Goal: Task Accomplishment & Management: Manage account settings

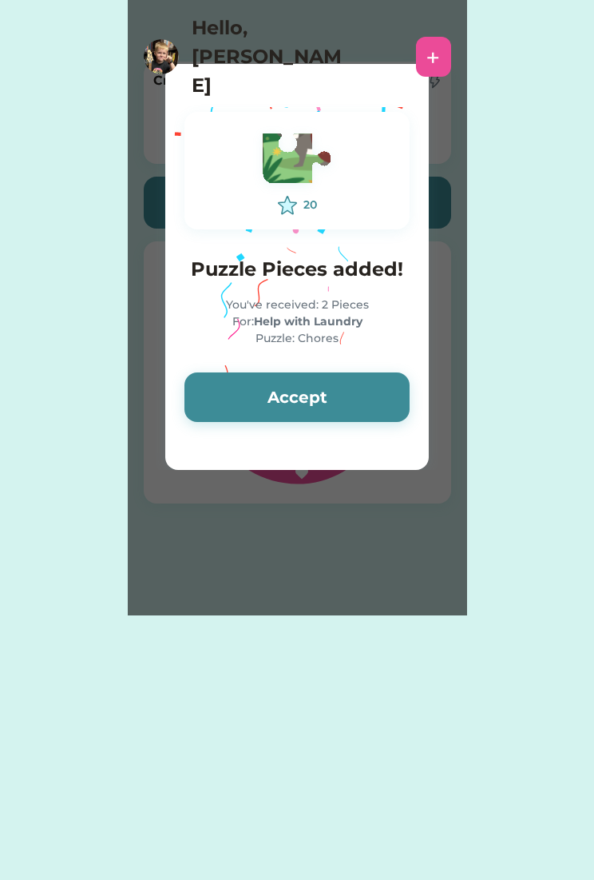
click at [355, 410] on button "Accept" at bounding box center [297, 397] width 225 height 50
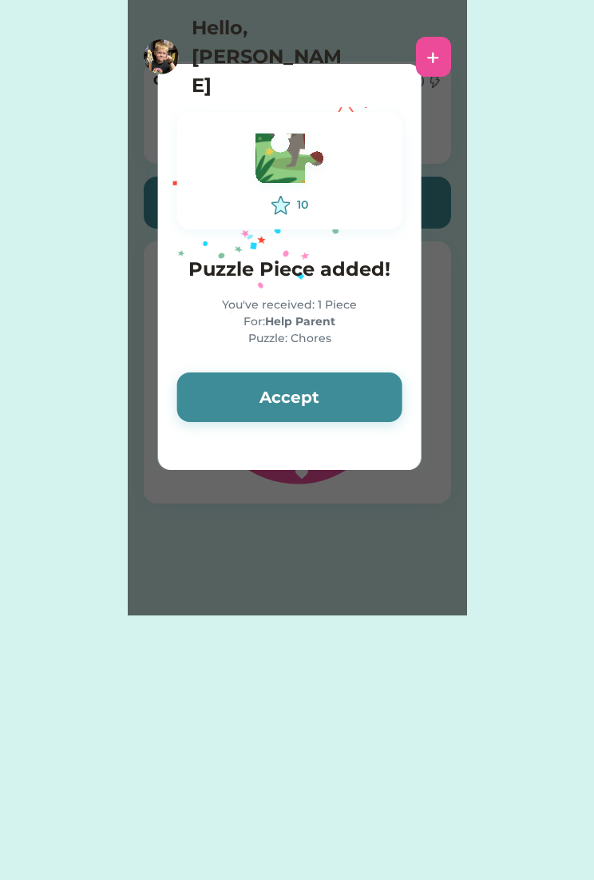
click at [367, 407] on button "Accept" at bounding box center [289, 397] width 225 height 50
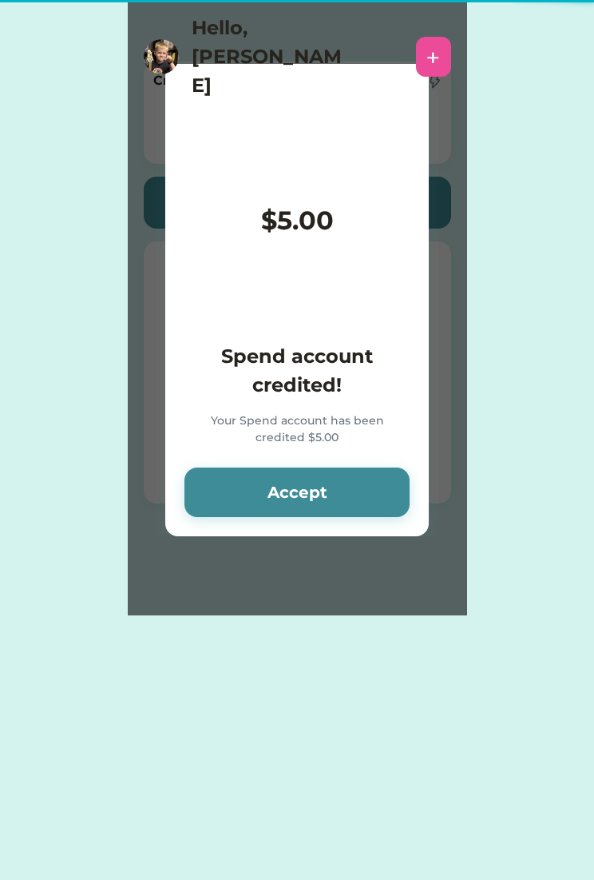
click at [368, 401] on div "Spend account credited! Your Spend account has been credited $5.00" at bounding box center [297, 395] width 225 height 106
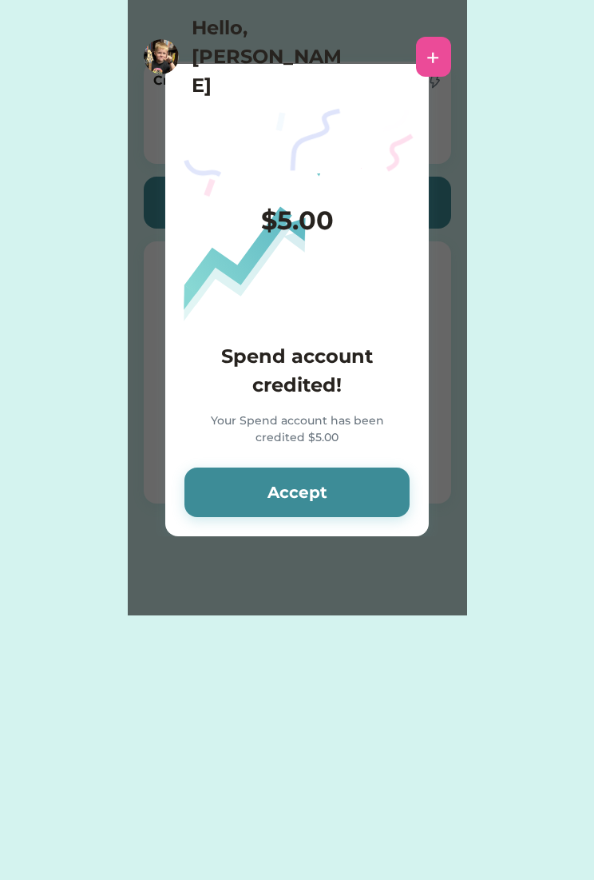
click at [352, 499] on button "Accept" at bounding box center [297, 492] width 225 height 50
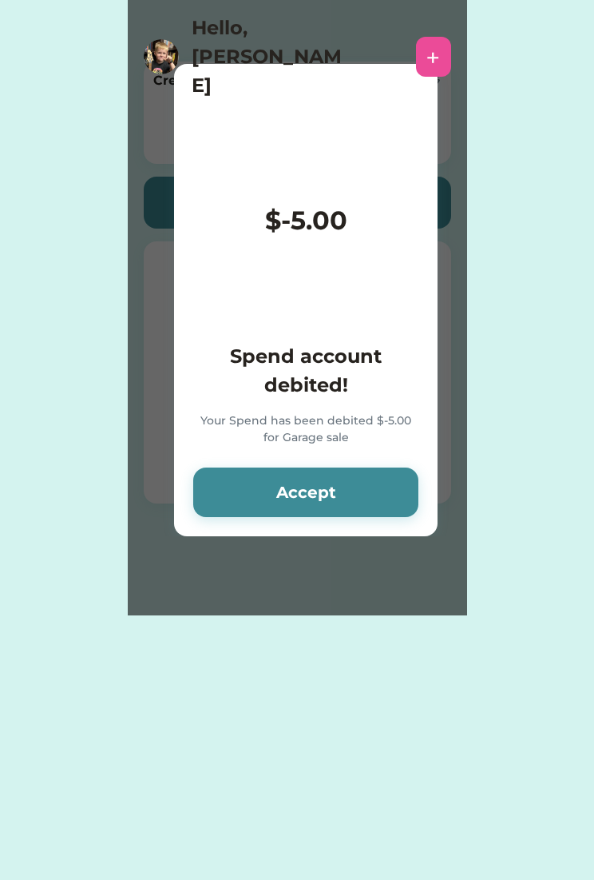
click at [365, 497] on button "Accept" at bounding box center [305, 492] width 225 height 50
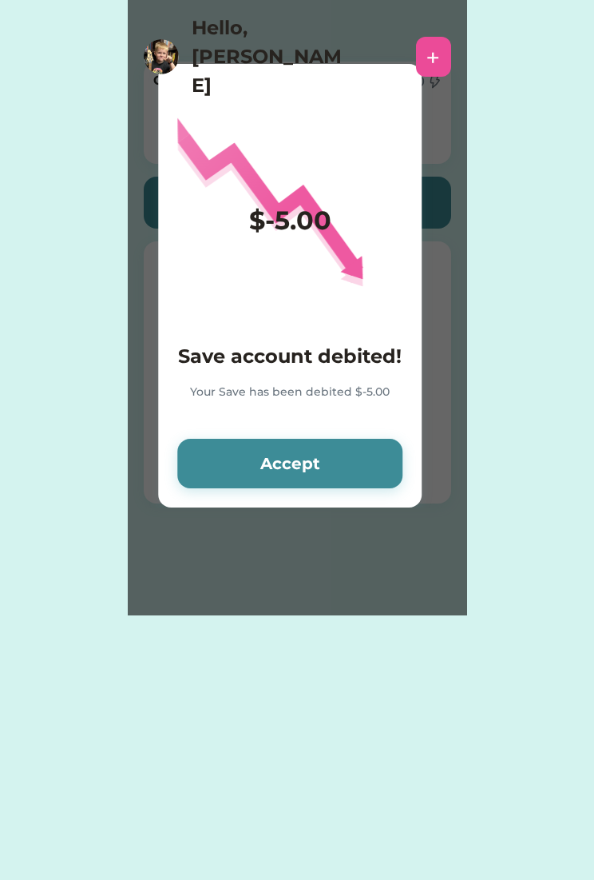
click at [361, 487] on button "Accept" at bounding box center [289, 464] width 225 height 50
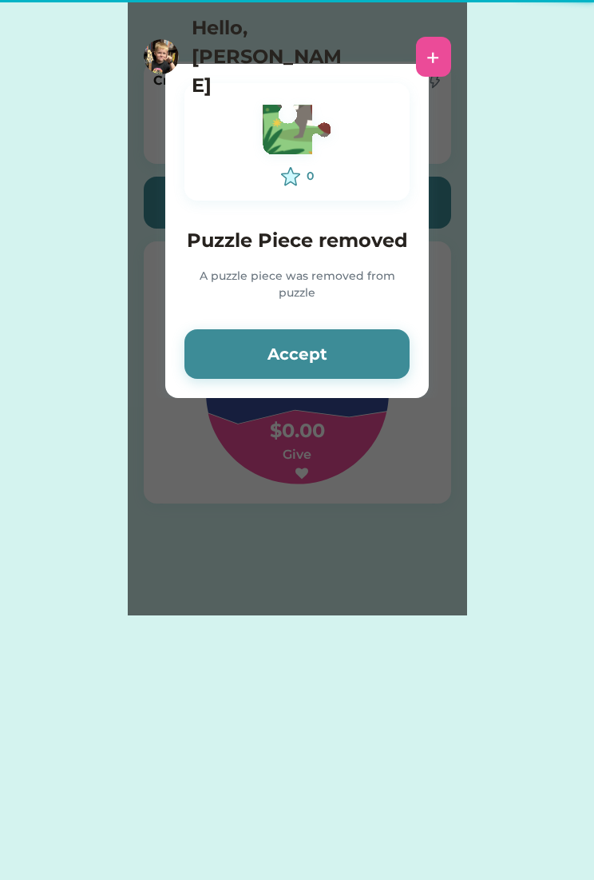
click at [364, 472] on div "Please wait $ account credited! Your account has been credited $ Accept 0 Puzzl…" at bounding box center [298, 307] width 340 height 615
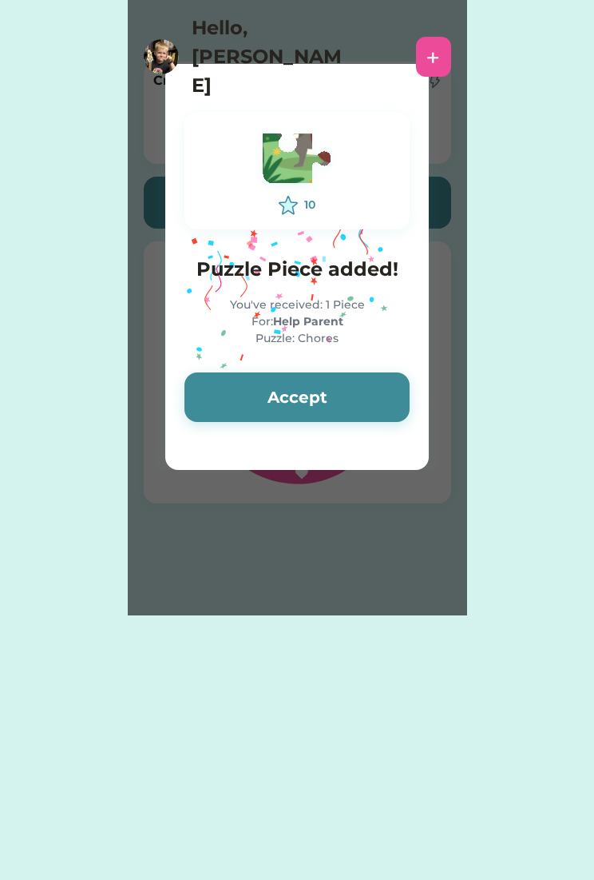
click at [354, 400] on button "Accept" at bounding box center [297, 397] width 225 height 50
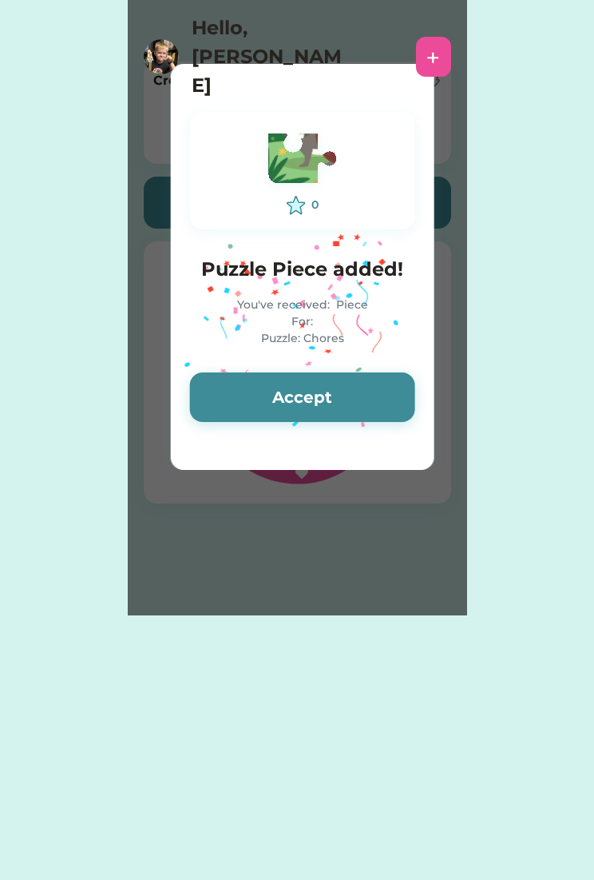
click at [372, 407] on button "Accept" at bounding box center [302, 397] width 225 height 50
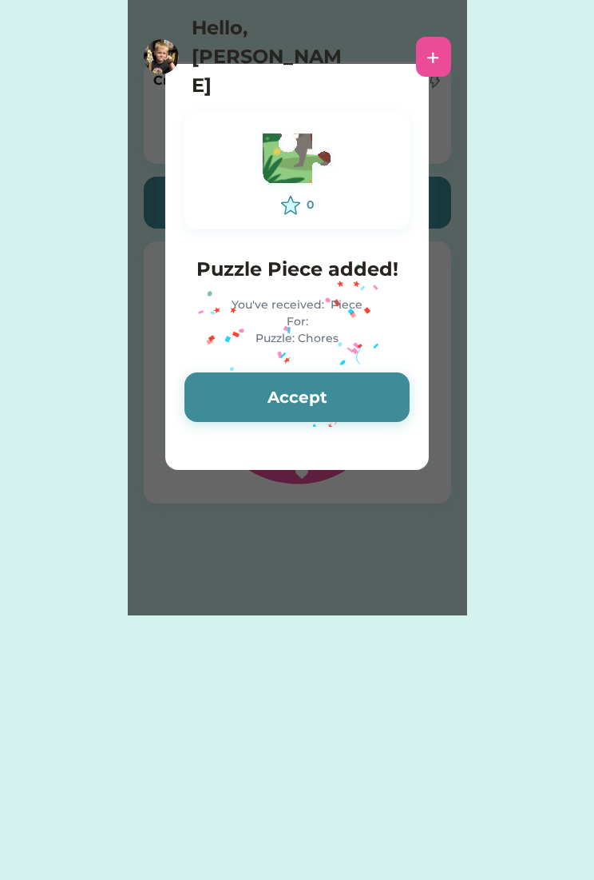
click at [368, 401] on button "Accept" at bounding box center [297, 397] width 225 height 50
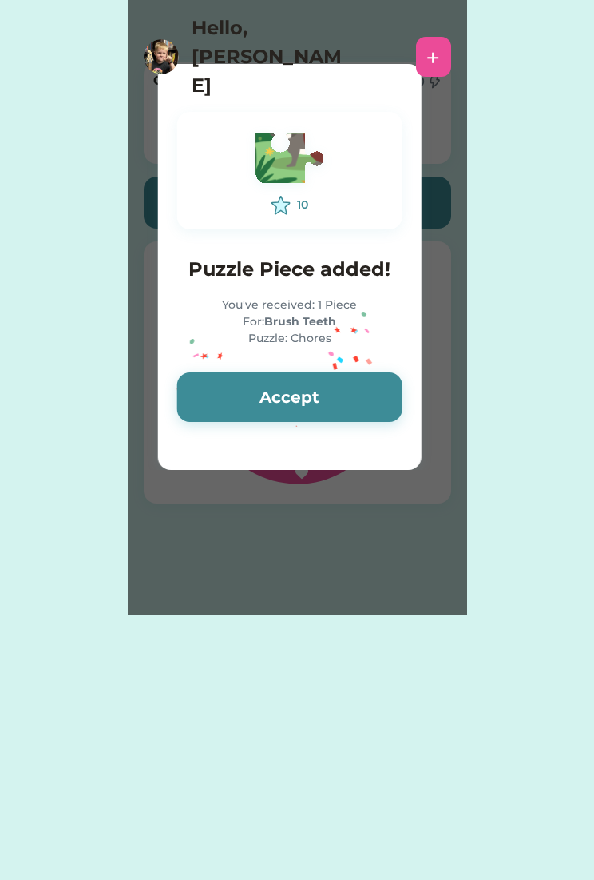
click at [312, 404] on button "Accept" at bounding box center [289, 397] width 225 height 50
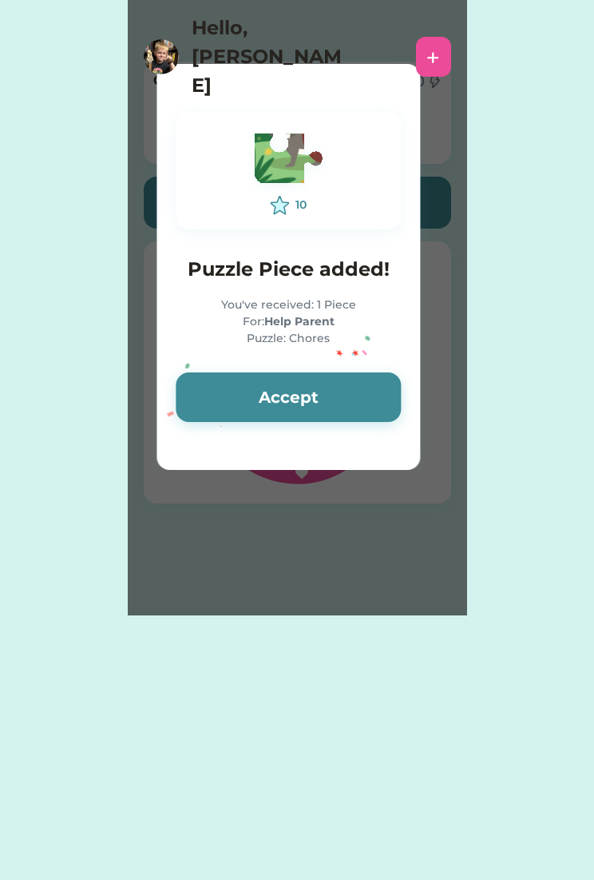
click at [301, 400] on button "Accept" at bounding box center [288, 397] width 225 height 50
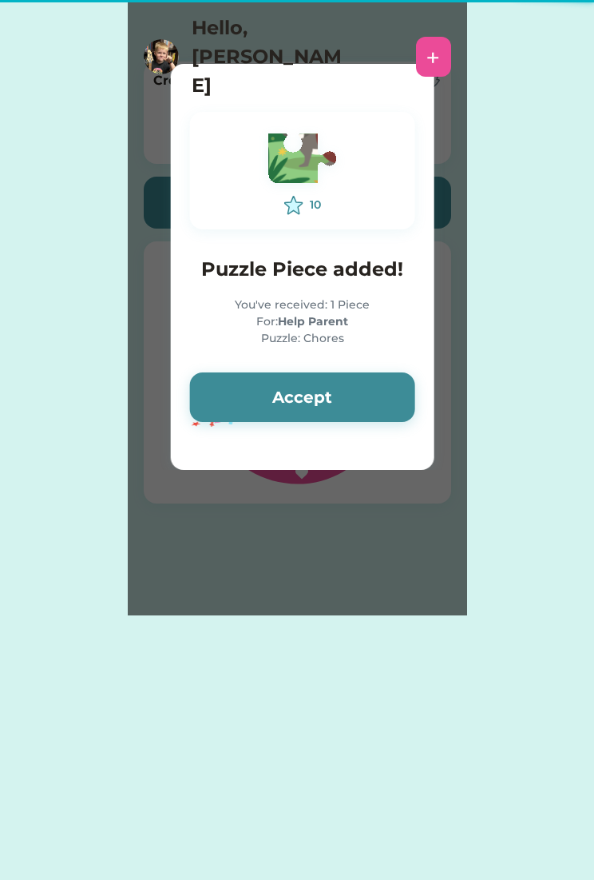
click at [313, 397] on button "Accept" at bounding box center [302, 397] width 225 height 50
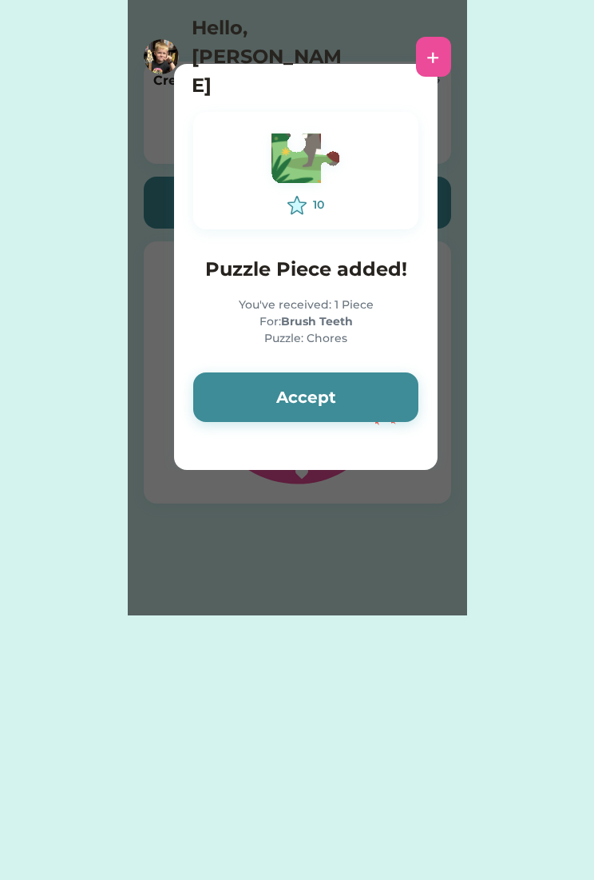
click at [319, 394] on button "Accept" at bounding box center [305, 397] width 225 height 50
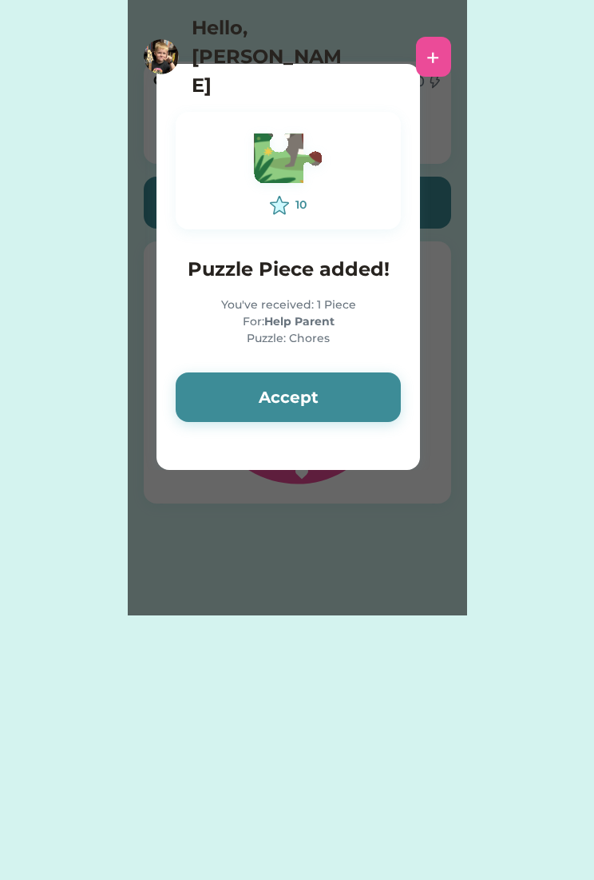
click at [320, 400] on button "Accept" at bounding box center [288, 397] width 225 height 50
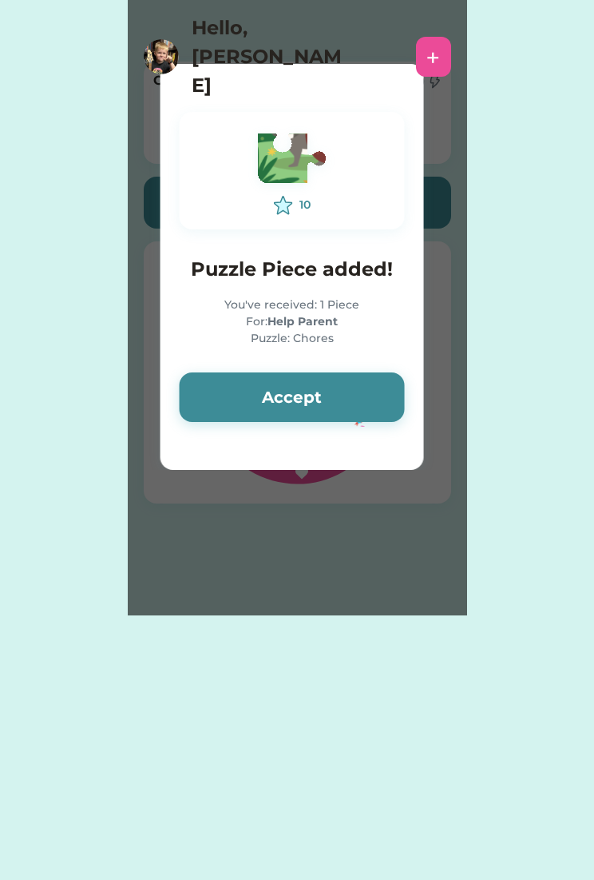
click at [331, 398] on button "Accept" at bounding box center [292, 397] width 225 height 50
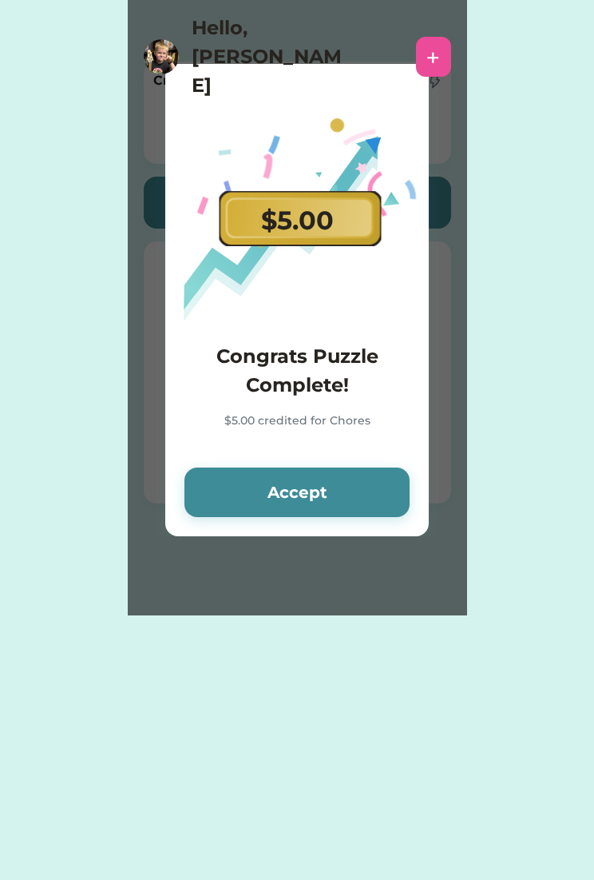
click at [327, 406] on div "Congrats Puzzle Complete! $5.00 credited for Chores" at bounding box center [297, 395] width 225 height 106
click at [341, 490] on button "Accept" at bounding box center [297, 492] width 225 height 50
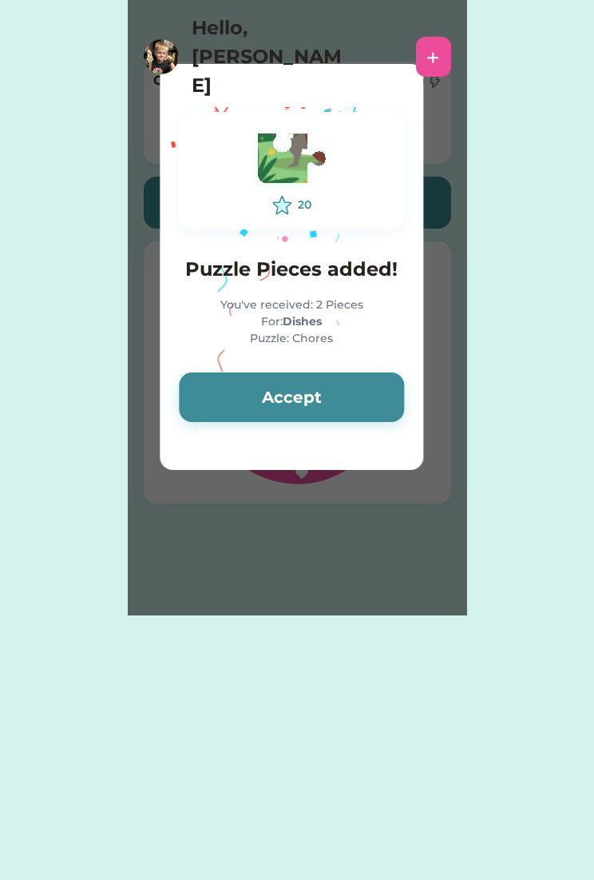
click at [344, 415] on button "Accept" at bounding box center [291, 397] width 225 height 50
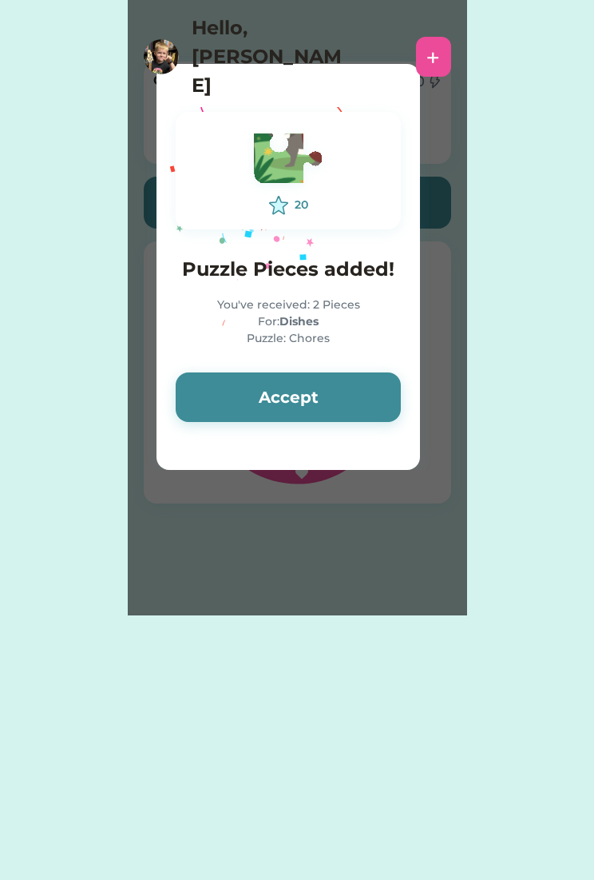
click at [352, 397] on button "Accept" at bounding box center [288, 397] width 225 height 50
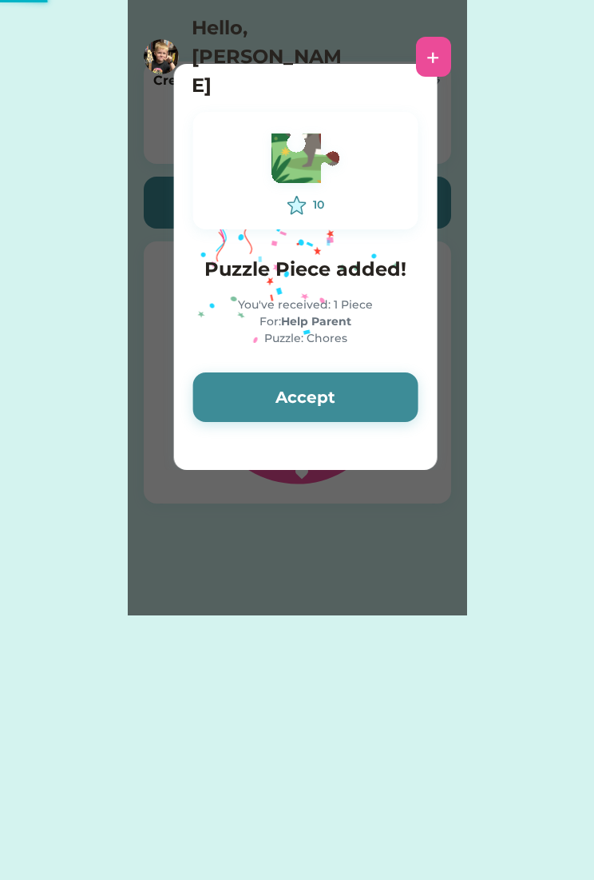
click at [353, 396] on button "Accept" at bounding box center [305, 397] width 225 height 50
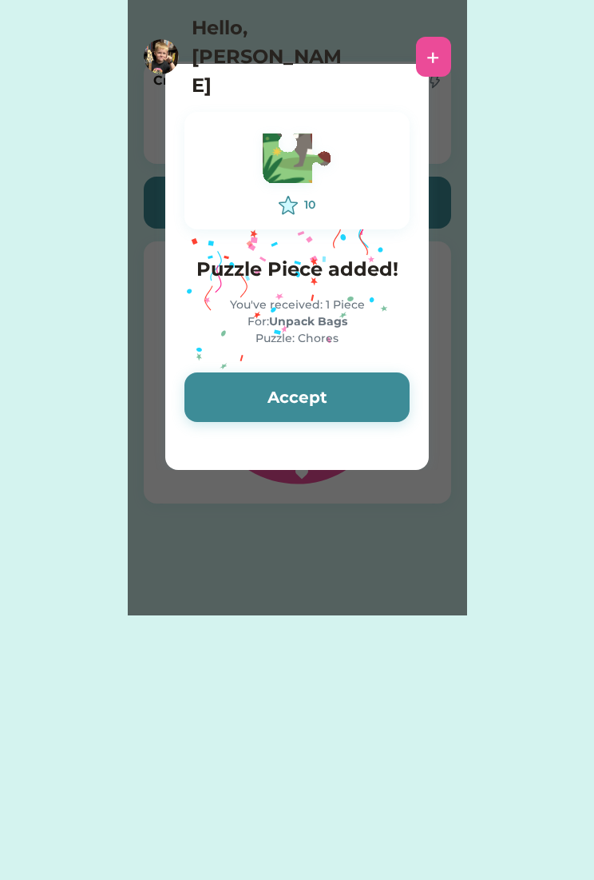
click at [340, 392] on button "Accept" at bounding box center [297, 397] width 225 height 50
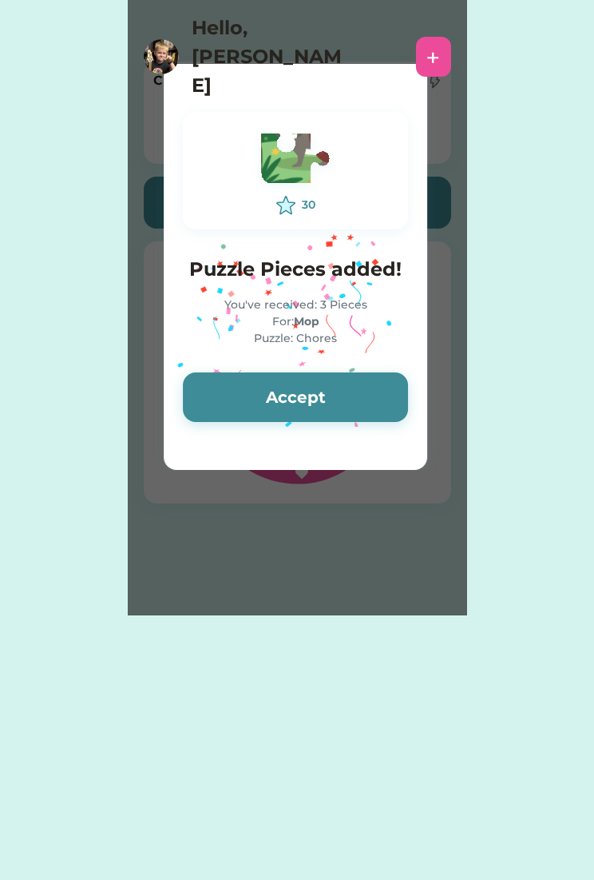
click at [331, 401] on button "Accept" at bounding box center [295, 397] width 225 height 50
click at [336, 396] on button "Accept" at bounding box center [295, 397] width 225 height 50
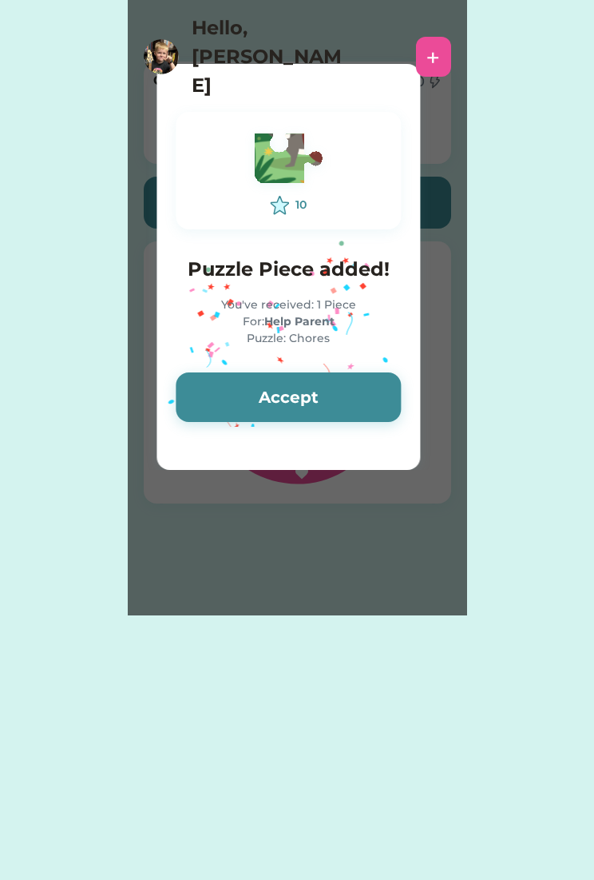
click at [331, 399] on button "Accept" at bounding box center [288, 397] width 225 height 50
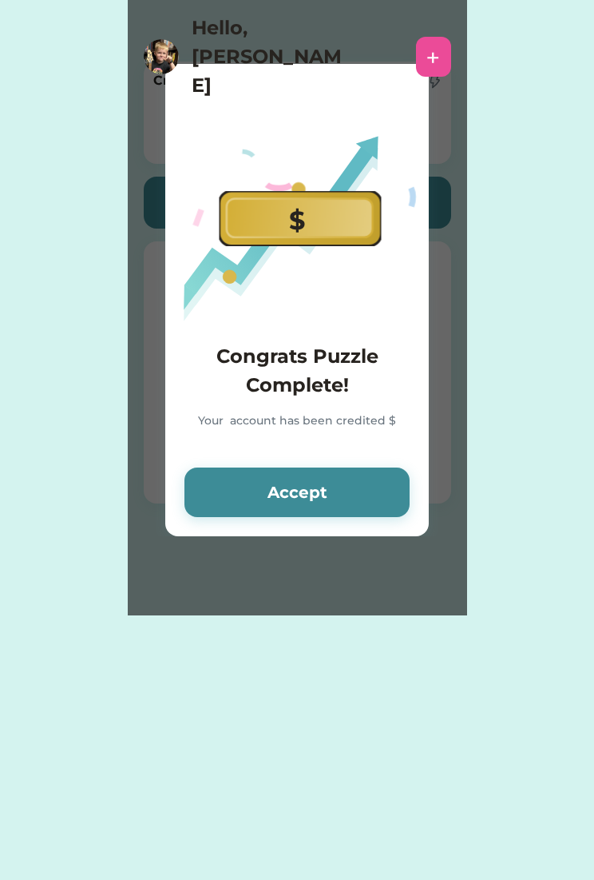
click at [336, 392] on h4 "Congrats Puzzle Complete!" at bounding box center [297, 371] width 225 height 58
click at [344, 492] on button "Accept" at bounding box center [297, 492] width 225 height 50
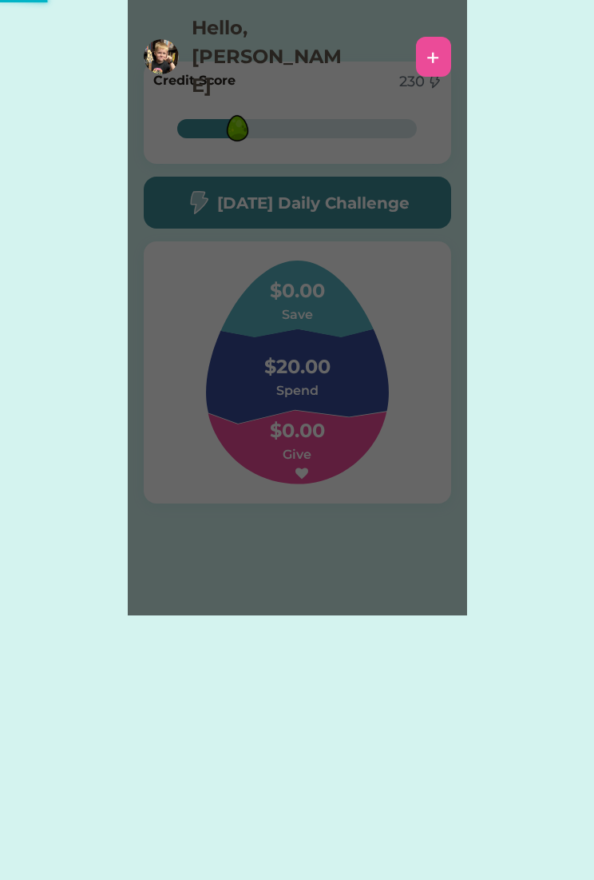
click at [344, 495] on div "Please wait $5.00 Congrats Puzzle Complete! $5.00 credited for Chores Accept 0 …" at bounding box center [298, 307] width 340 height 615
